Goal: Task Accomplishment & Management: Manage account settings

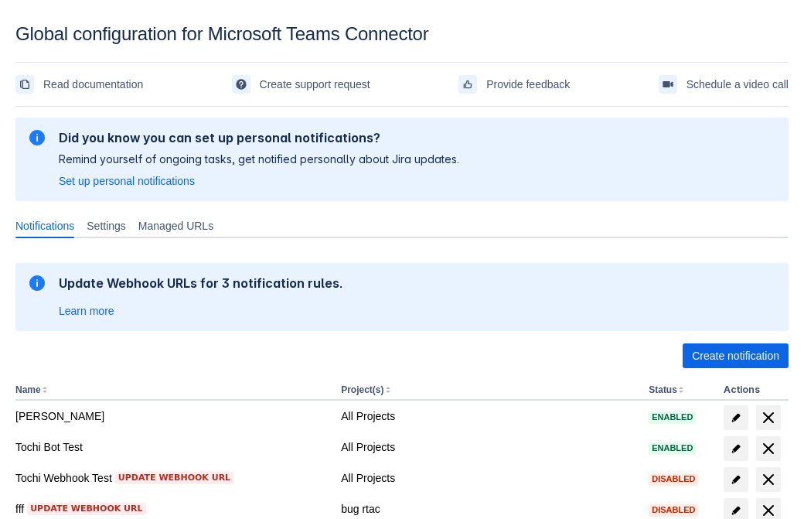
click at [735, 356] on span "Create notification" at bounding box center [735, 355] width 87 height 25
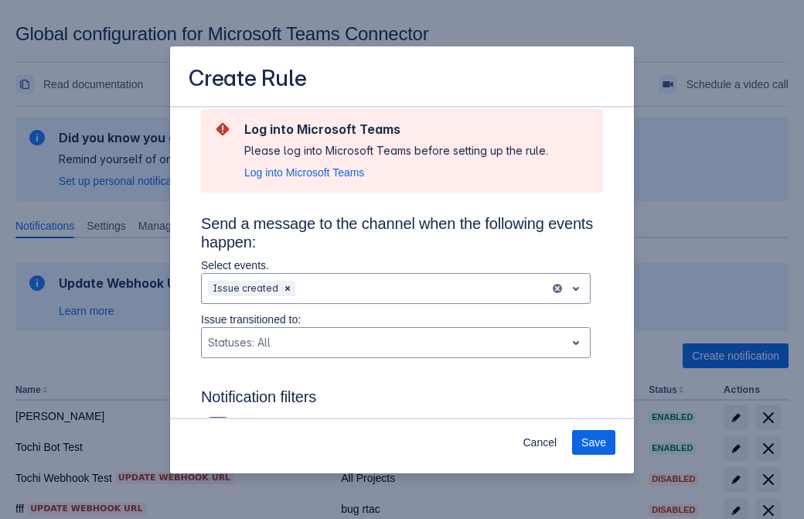
type input "RuleName-536357New Rule (42)"
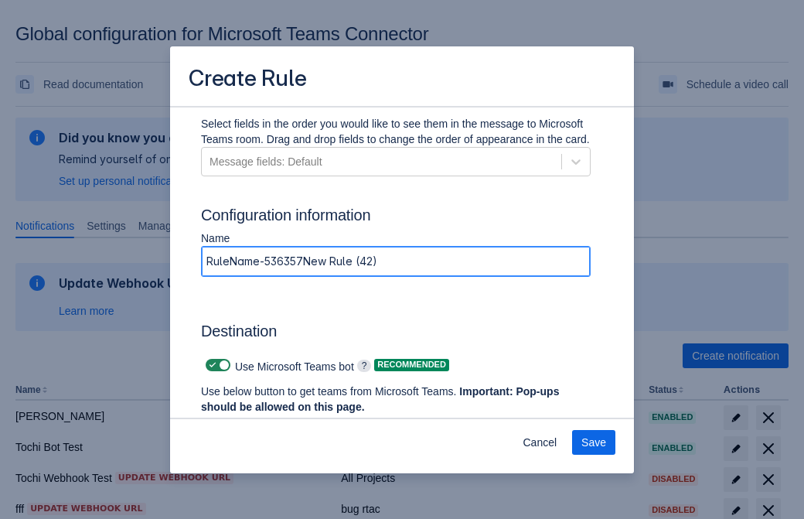
click at [287, 424] on span "Authenticate in Microsoft Teams" at bounding box center [286, 436] width 153 height 25
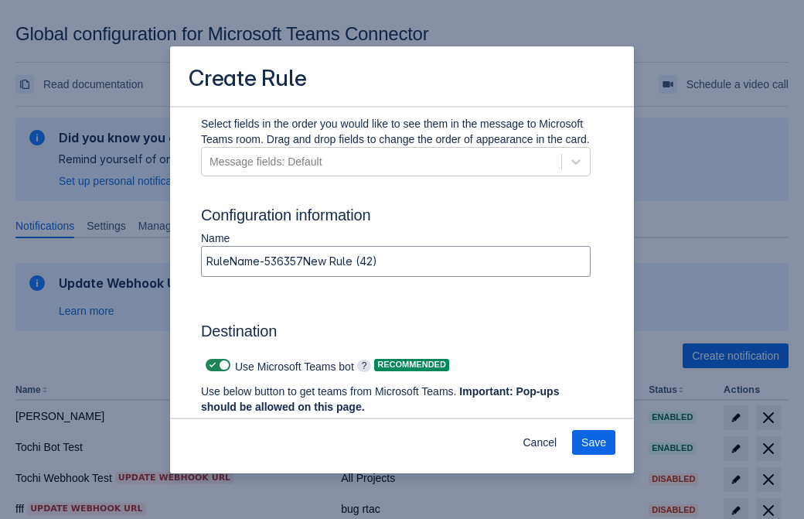
scroll to position [0, 0]
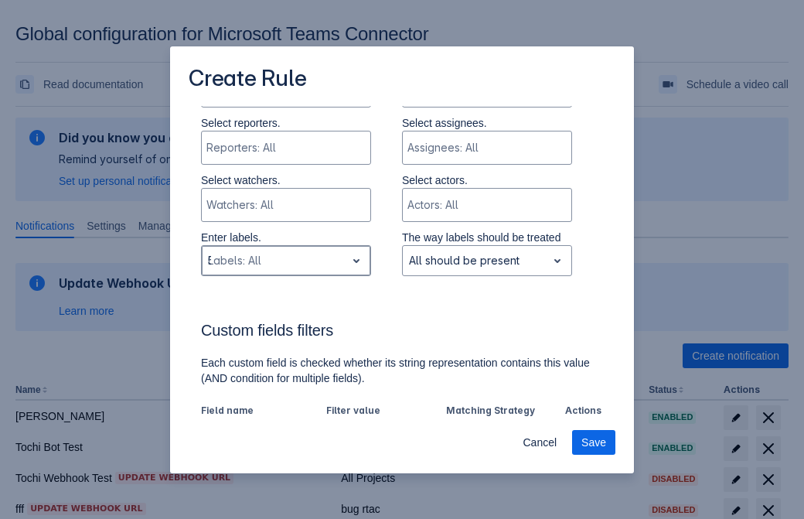
type input "536357_label"
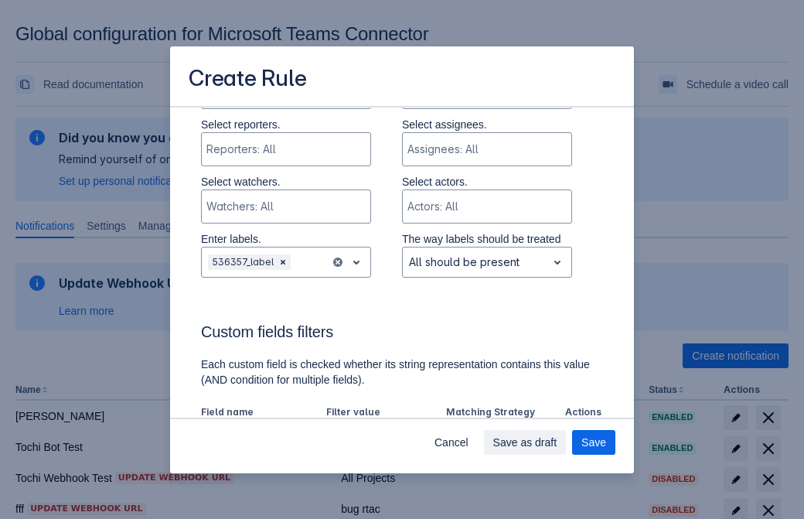
scroll to position [1074, 0]
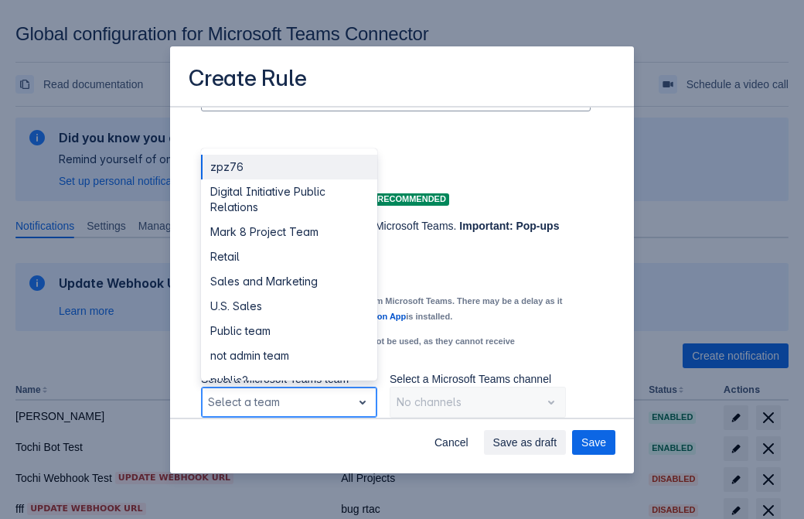
click at [288, 257] on div "Retail" at bounding box center [289, 256] width 176 height 25
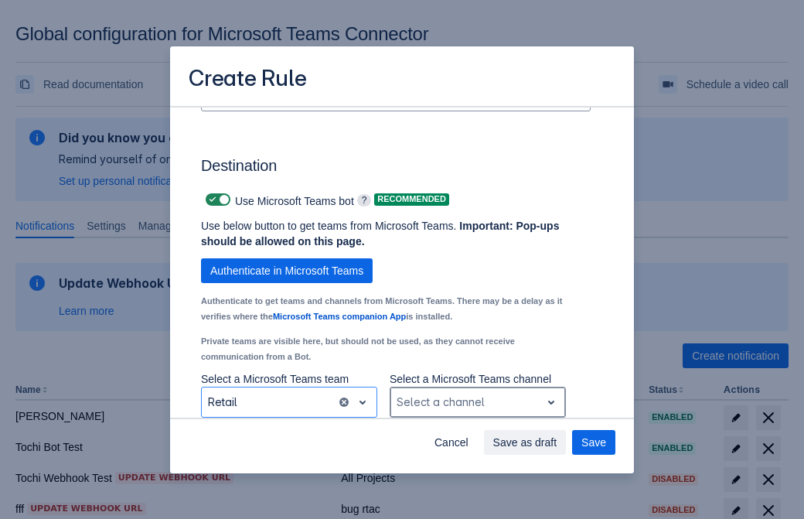
click at [477, 402] on div "Scrollable content" at bounding box center [466, 402] width 138 height 19
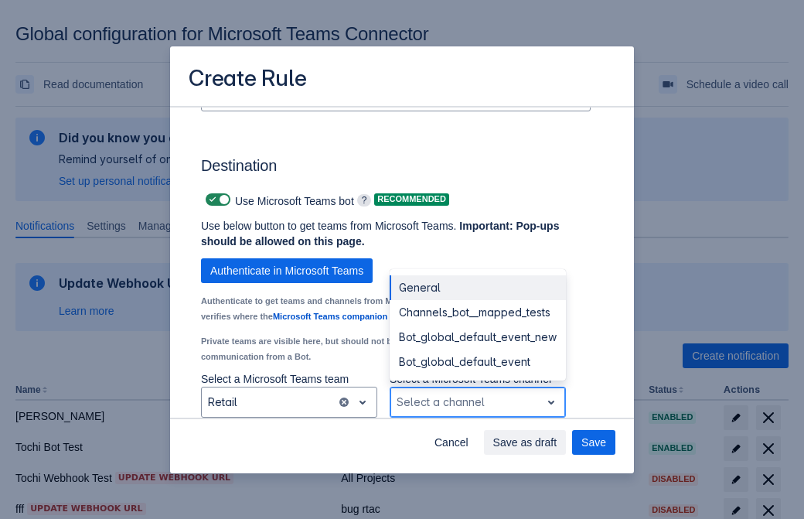
click at [477, 362] on div "Bot_global_default_event" at bounding box center [478, 361] width 176 height 25
click at [557, 442] on span "Save as draft" at bounding box center [525, 442] width 64 height 25
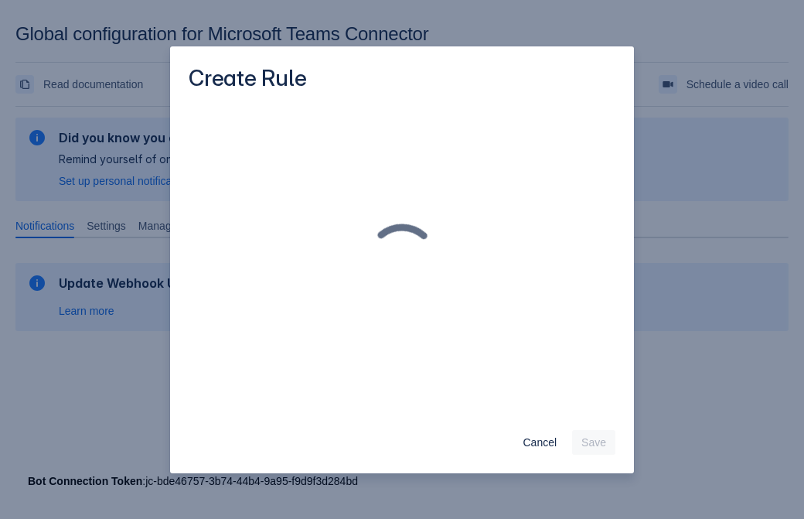
scroll to position [0, 0]
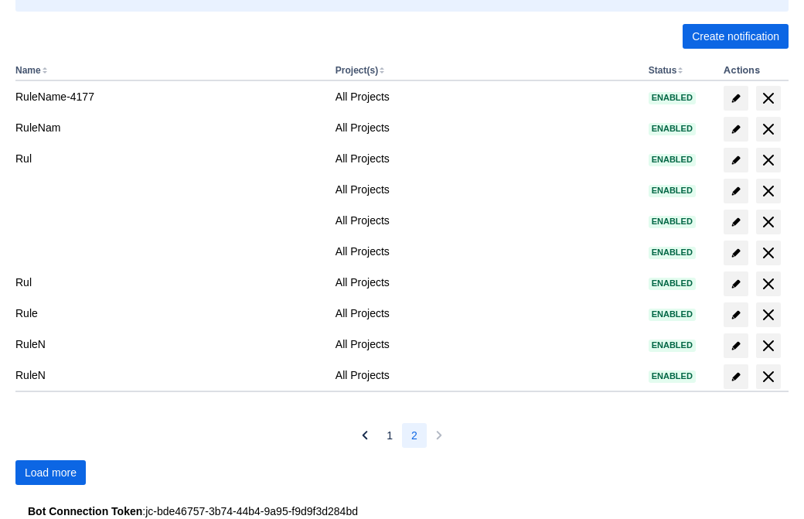
click at [50, 472] on span "Load more" at bounding box center [51, 472] width 52 height 25
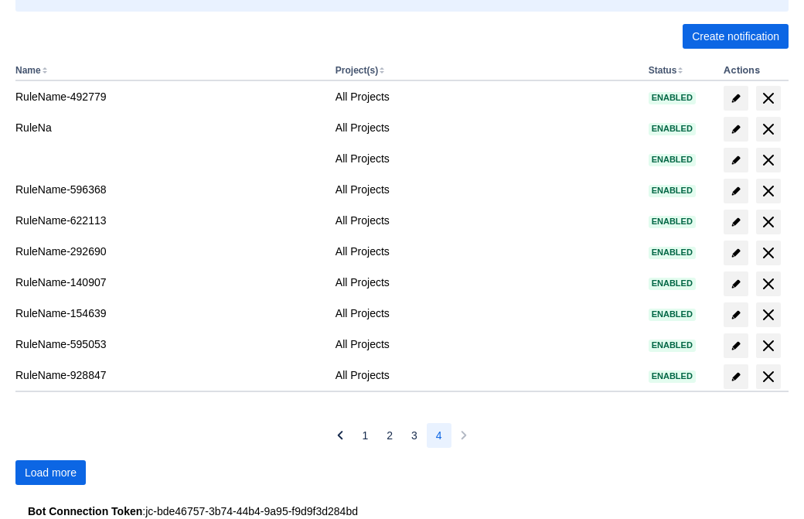
click at [50, 472] on span "Load more" at bounding box center [51, 472] width 52 height 25
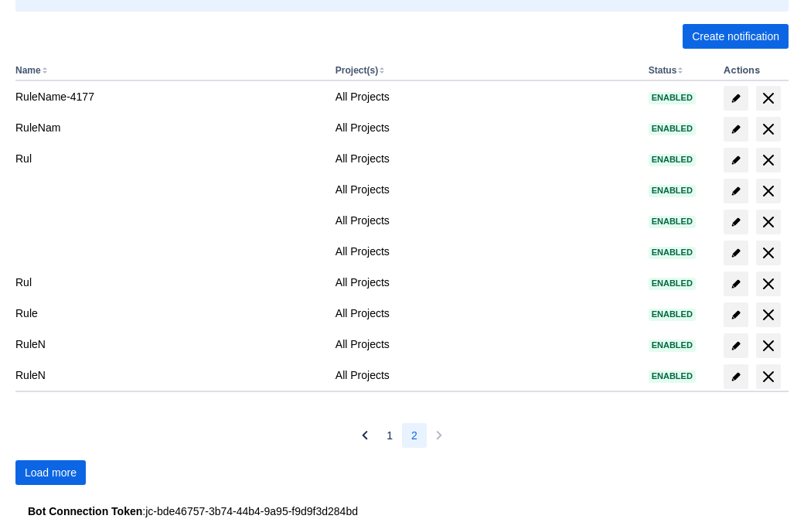
click at [50, 472] on span "Load more" at bounding box center [51, 472] width 52 height 25
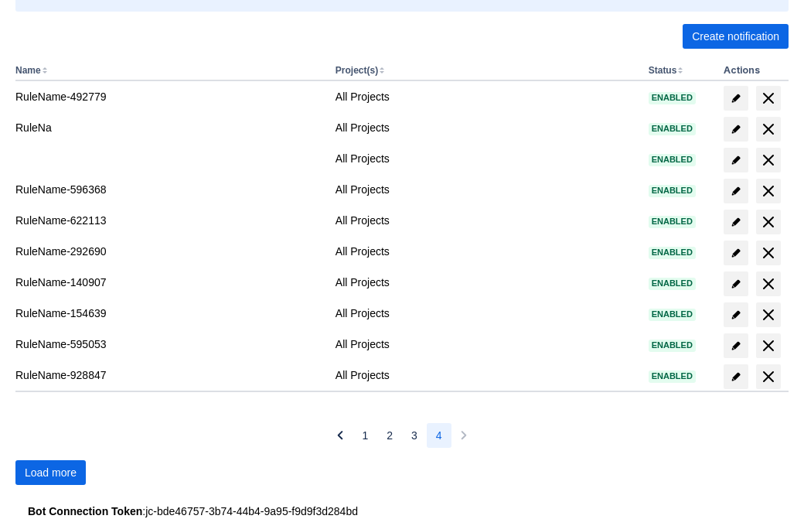
click at [50, 472] on span "Load more" at bounding box center [51, 472] width 52 height 25
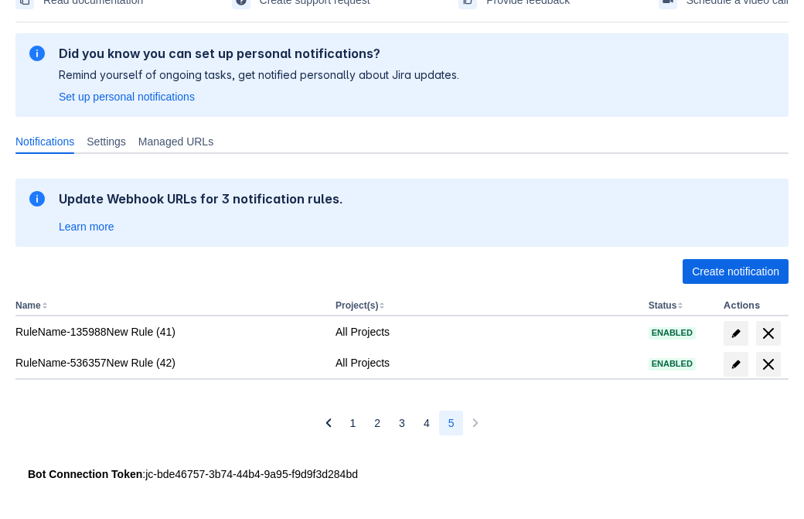
click at [768, 364] on span "delete" at bounding box center [768, 364] width 19 height 19
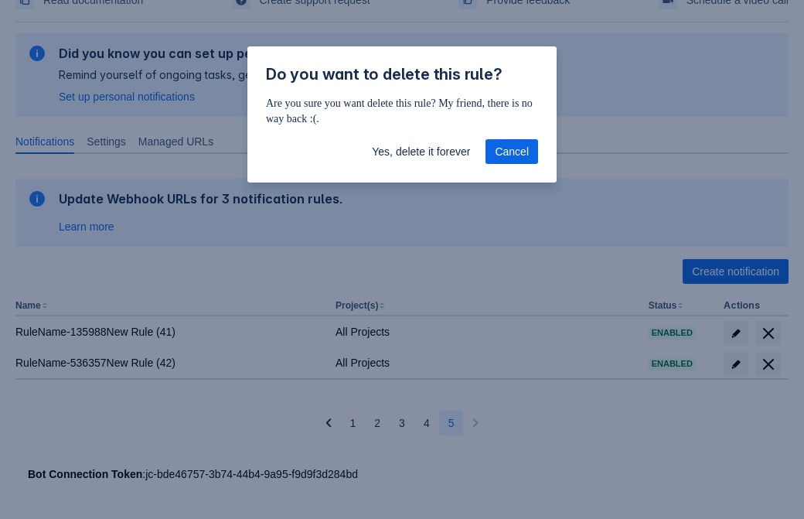
click at [421, 152] on span "Yes, delete it forever" at bounding box center [421, 151] width 98 height 25
